Goal: Check status: Check status

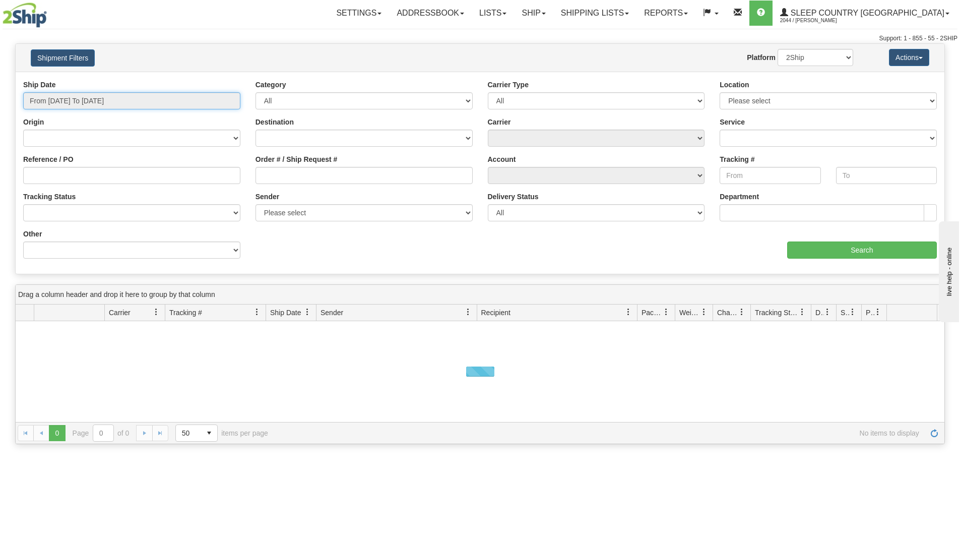
click at [157, 94] on input "From [DATE] To [DATE]" at bounding box center [131, 100] width 217 height 17
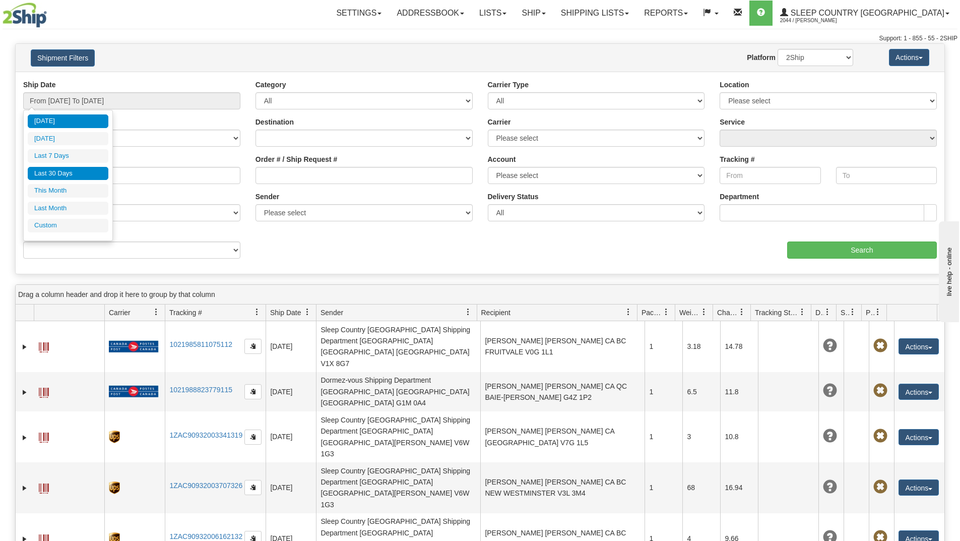
click at [66, 175] on li "Last 30 Days" at bounding box center [68, 174] width 81 height 14
type input "From [DATE] To [DATE]"
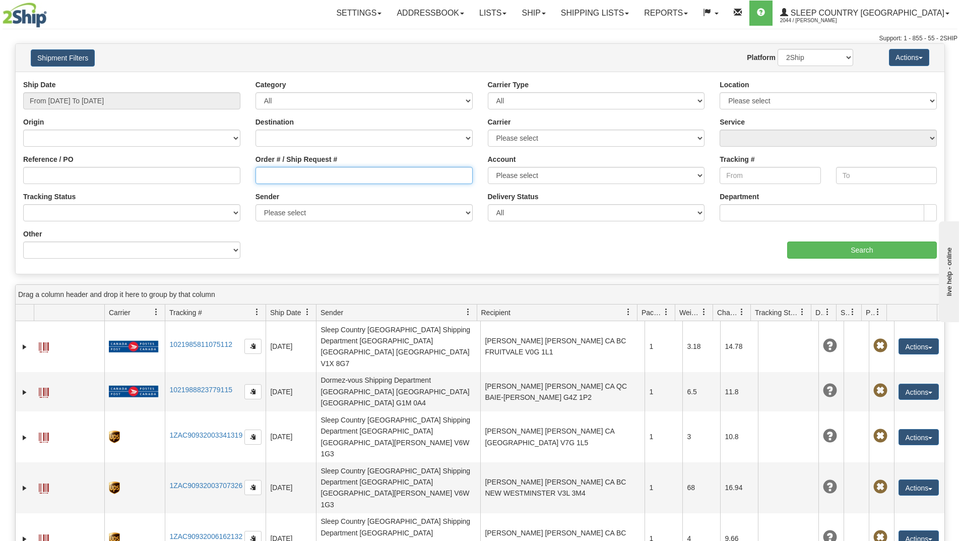
drag, startPoint x: 279, startPoint y: 174, endPoint x: 285, endPoint y: 179, distance: 7.9
click at [280, 175] on input "Order # / Ship Request #" at bounding box center [364, 175] width 217 height 17
paste input "9000I096544"
type input "9000I096544"
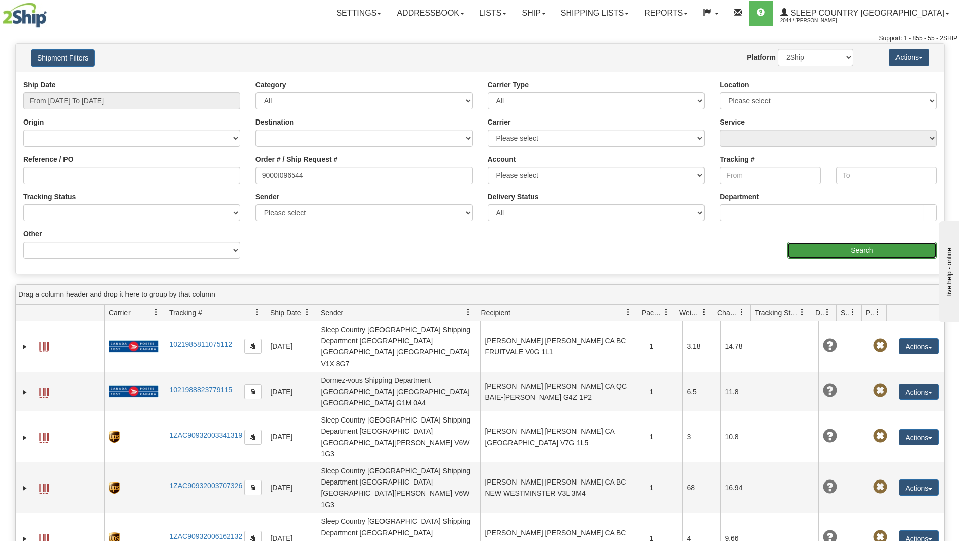
click at [859, 250] on input "Search" at bounding box center [862, 249] width 150 height 17
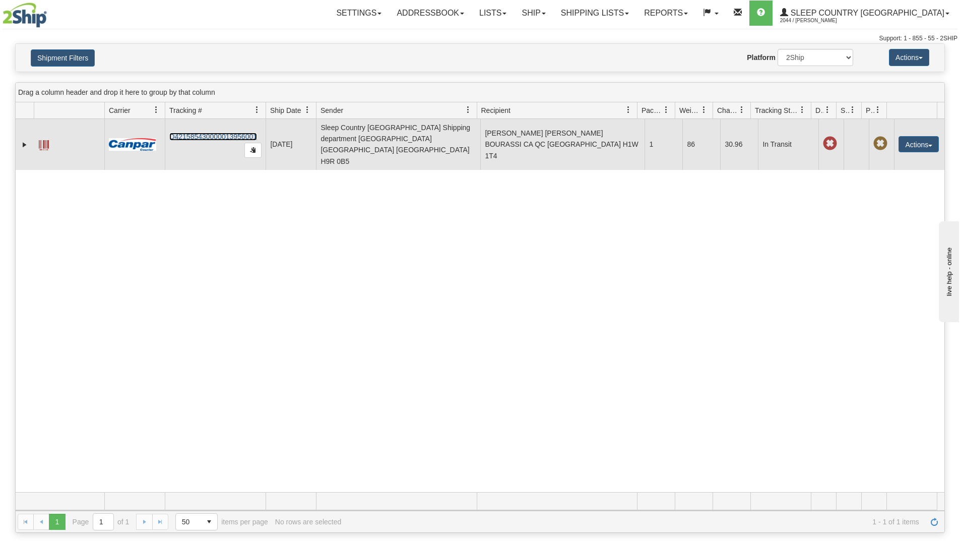
click at [222, 133] on link "D421585430000013956001" at bounding box center [213, 137] width 88 height 8
